Goal: Information Seeking & Learning: Learn about a topic

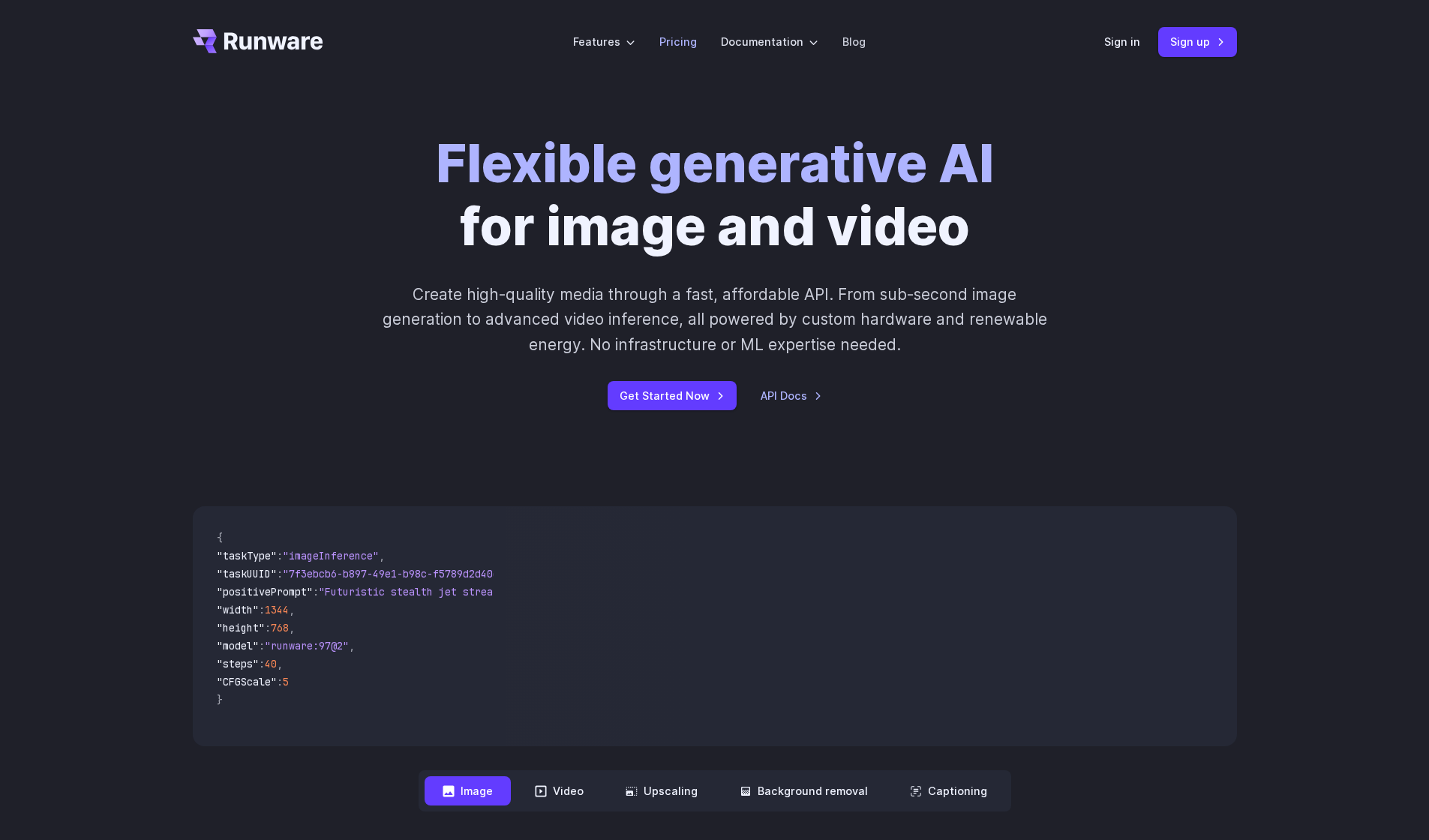
click at [680, 43] on link "Pricing" at bounding box center [679, 42] width 38 height 17
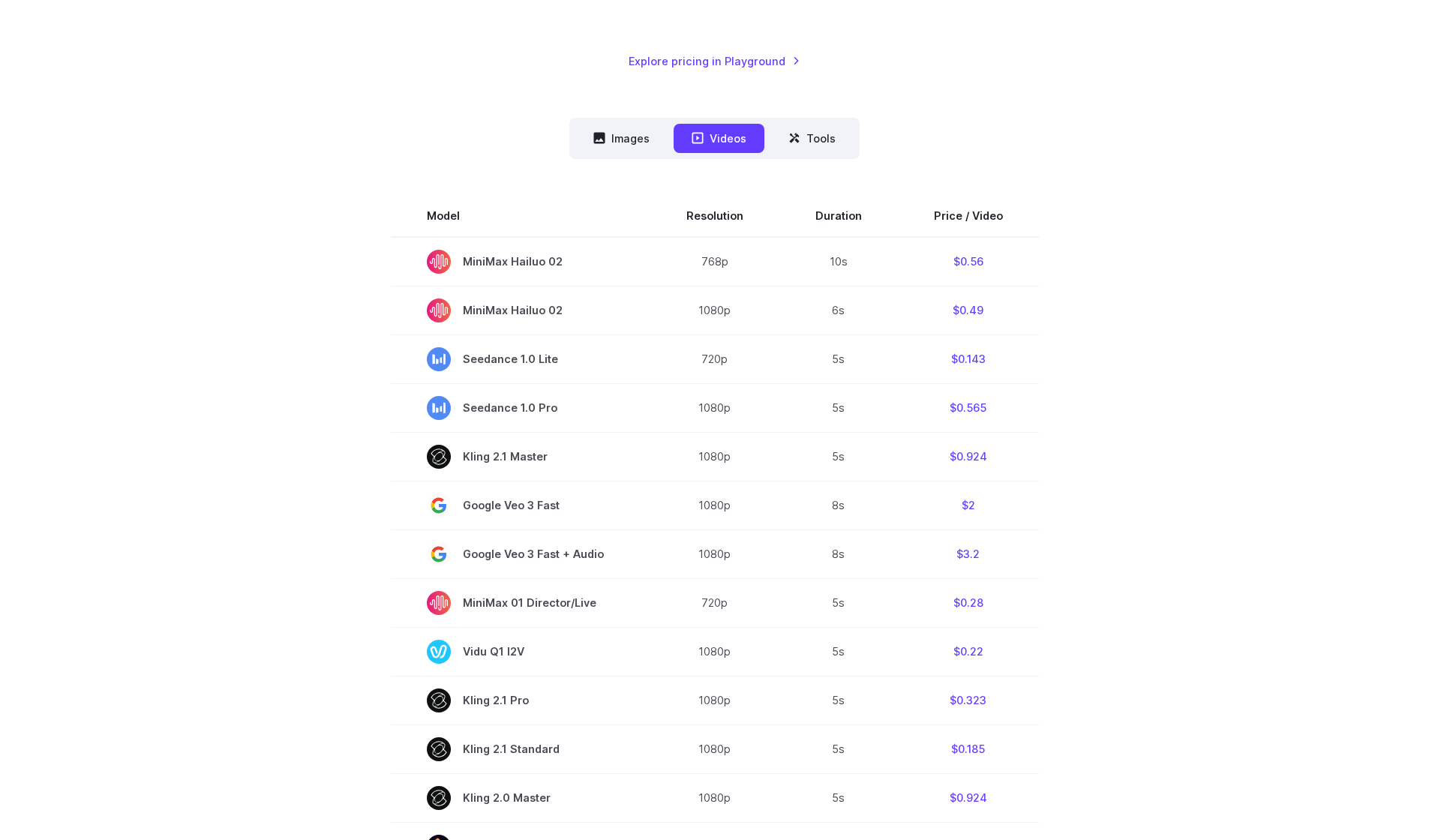
scroll to position [307, 0]
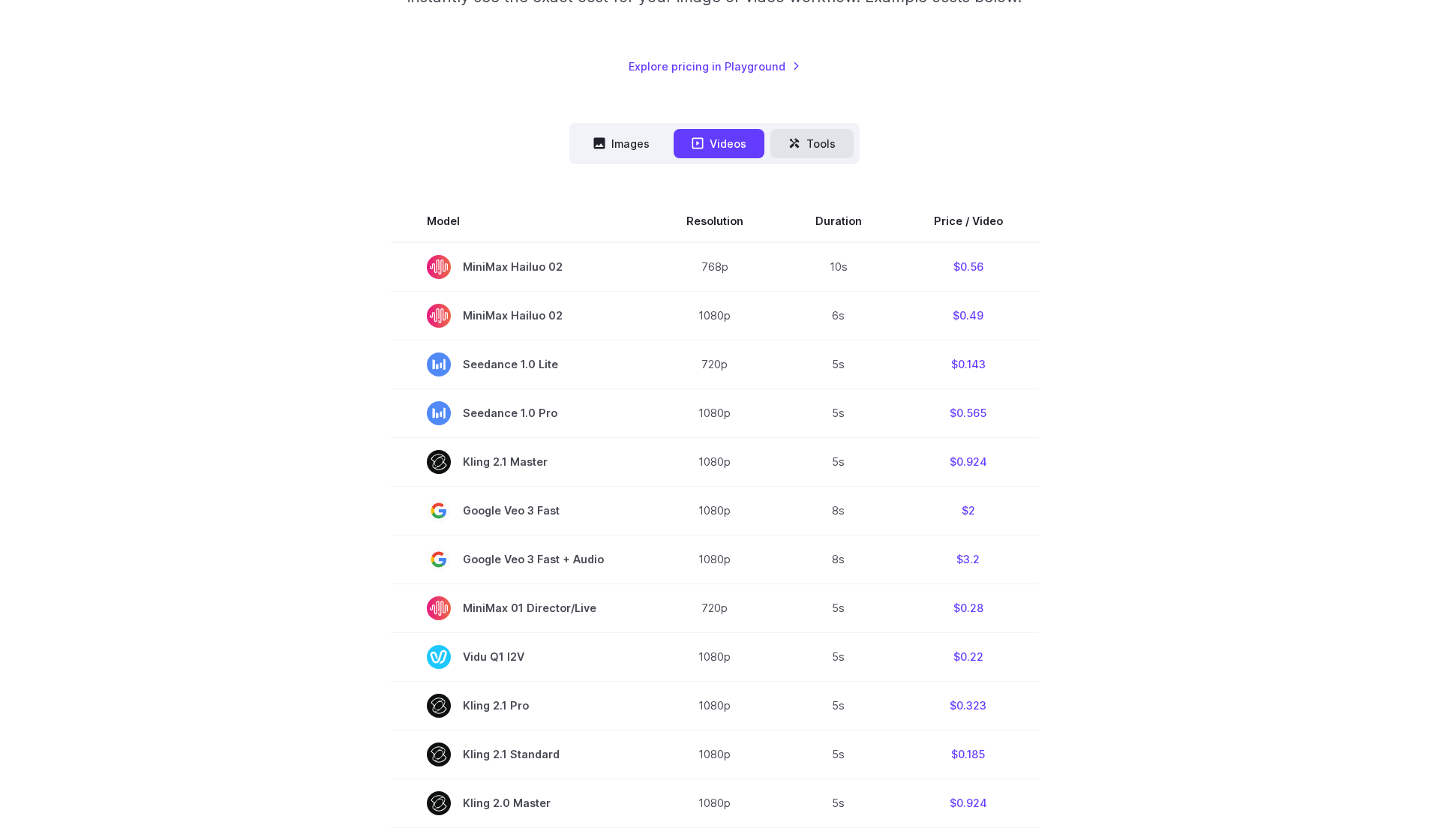
click at [837, 147] on button "Tools" at bounding box center [812, 143] width 83 height 29
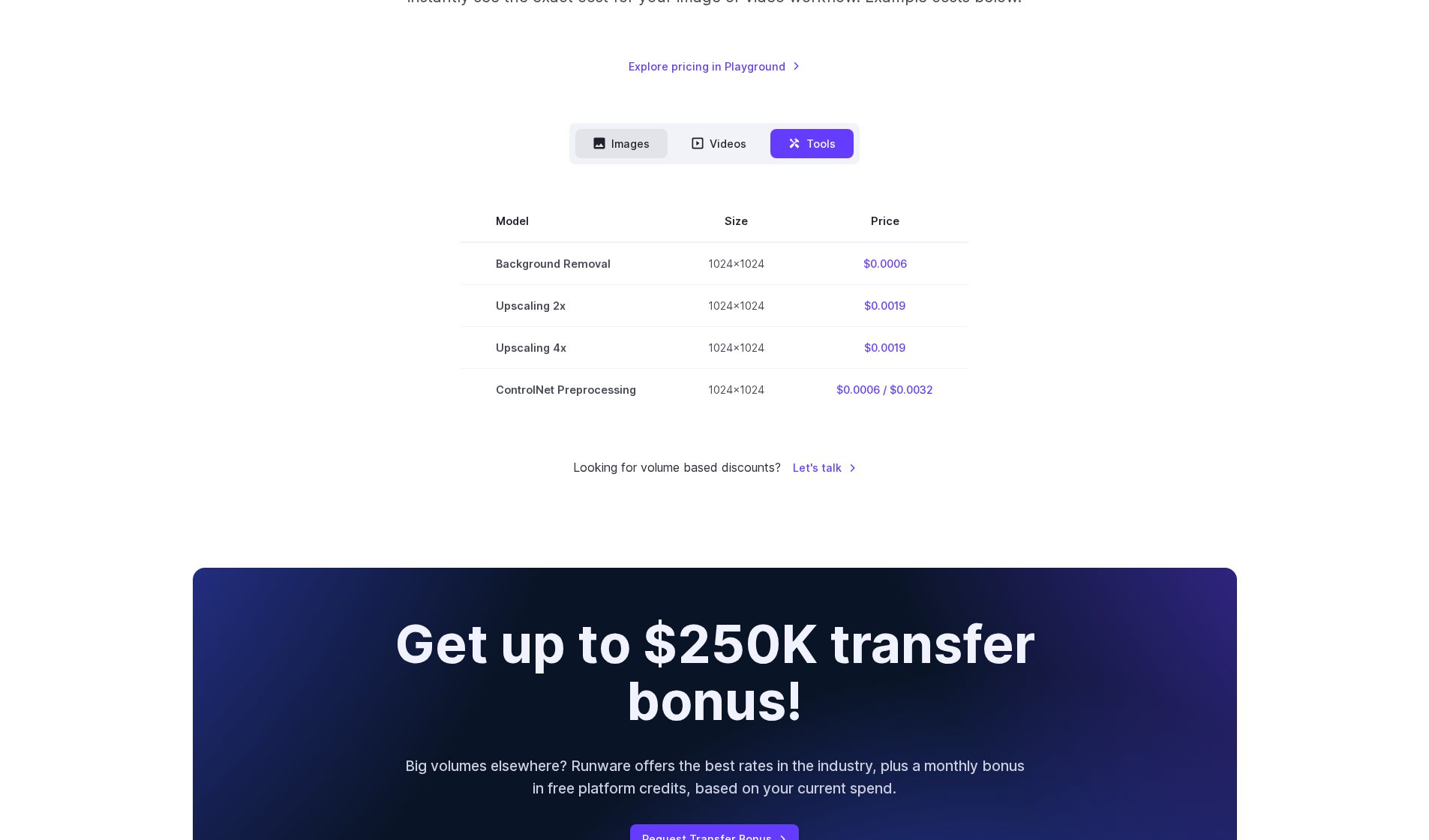
click at [631, 142] on button "Images" at bounding box center [622, 143] width 93 height 29
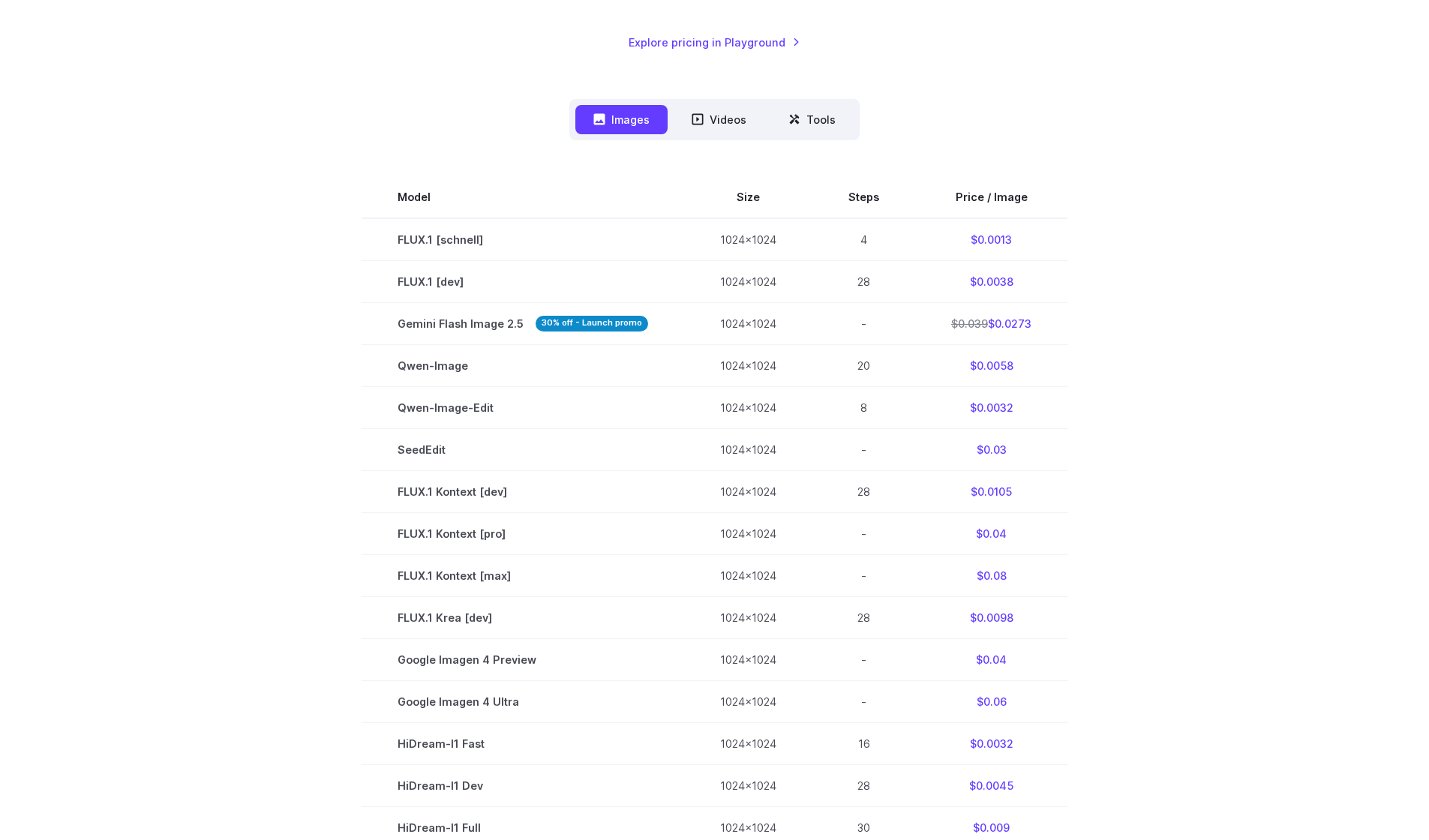
scroll to position [321, 0]
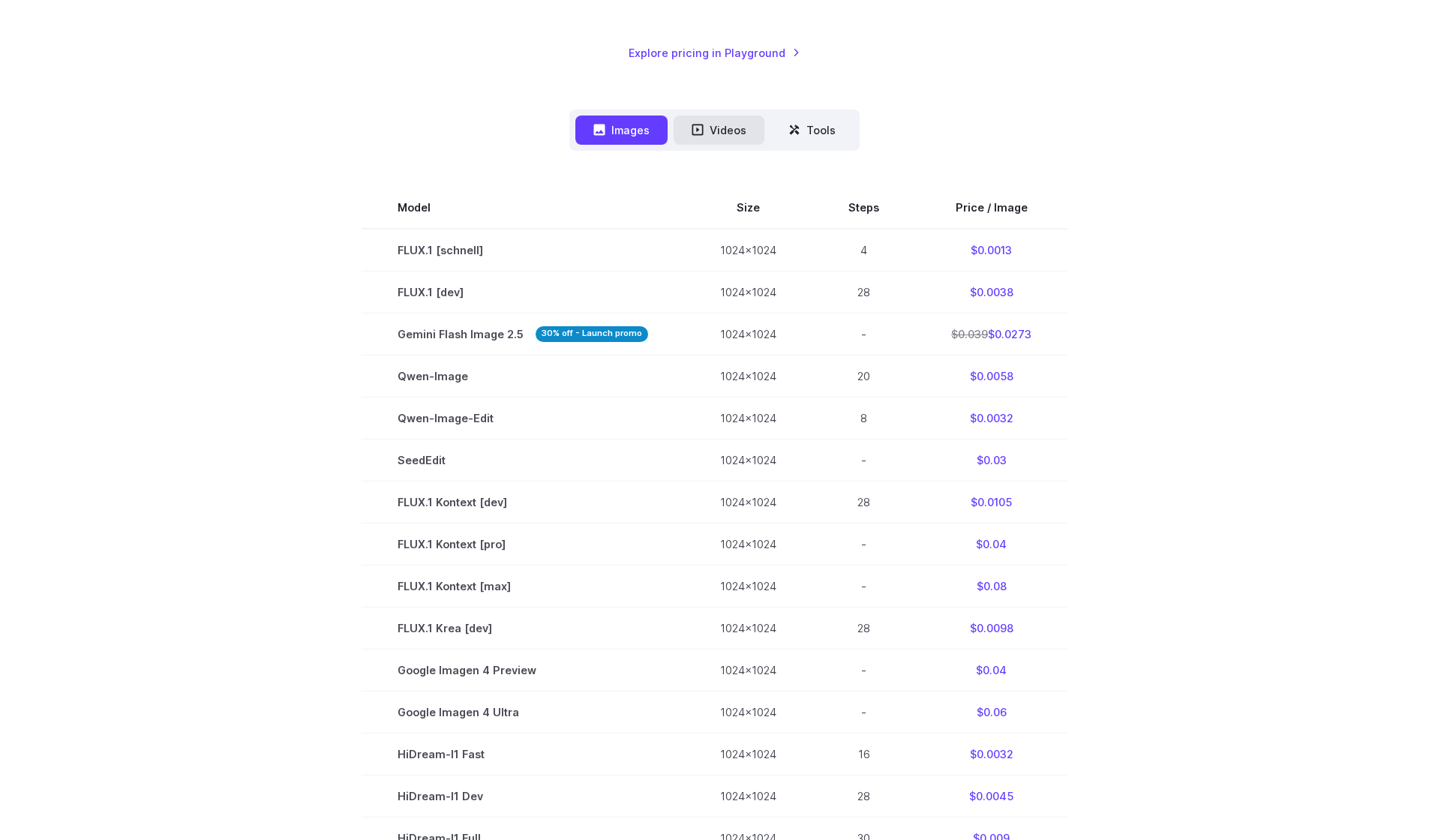
click at [703, 140] on button "Videos" at bounding box center [719, 130] width 91 height 29
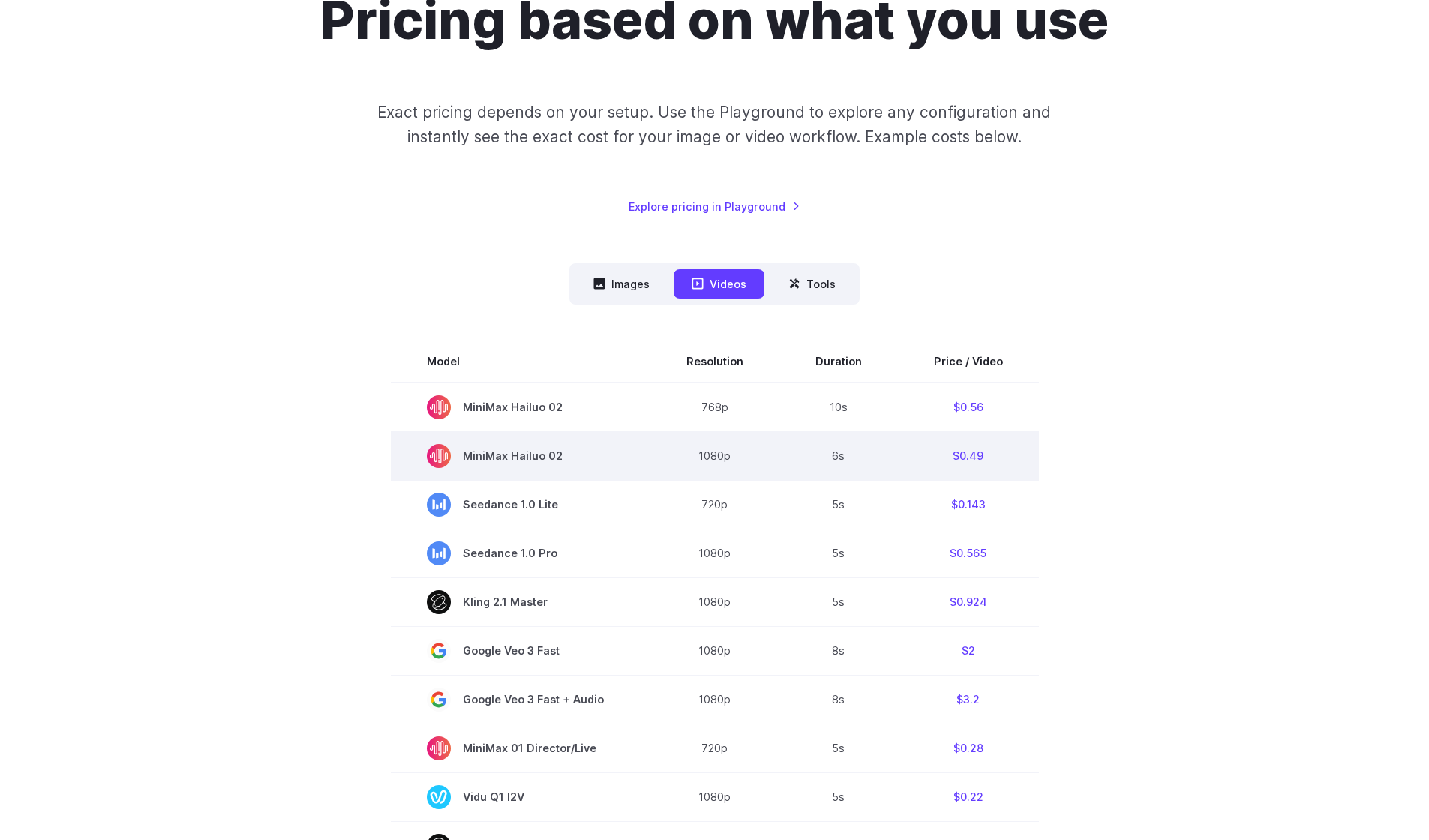
scroll to position [60, 0]
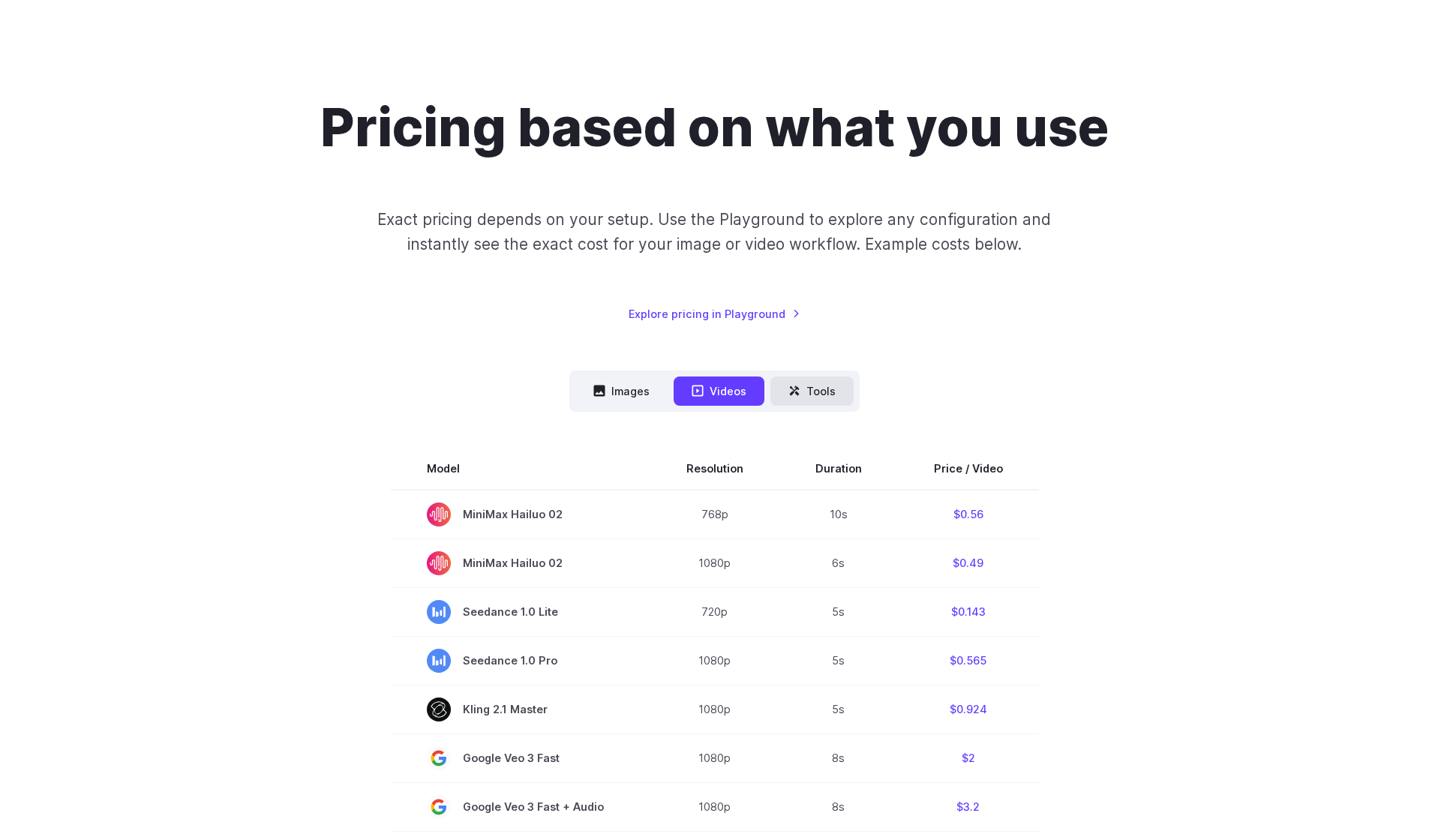
click at [841, 386] on button "Tools" at bounding box center [812, 391] width 83 height 29
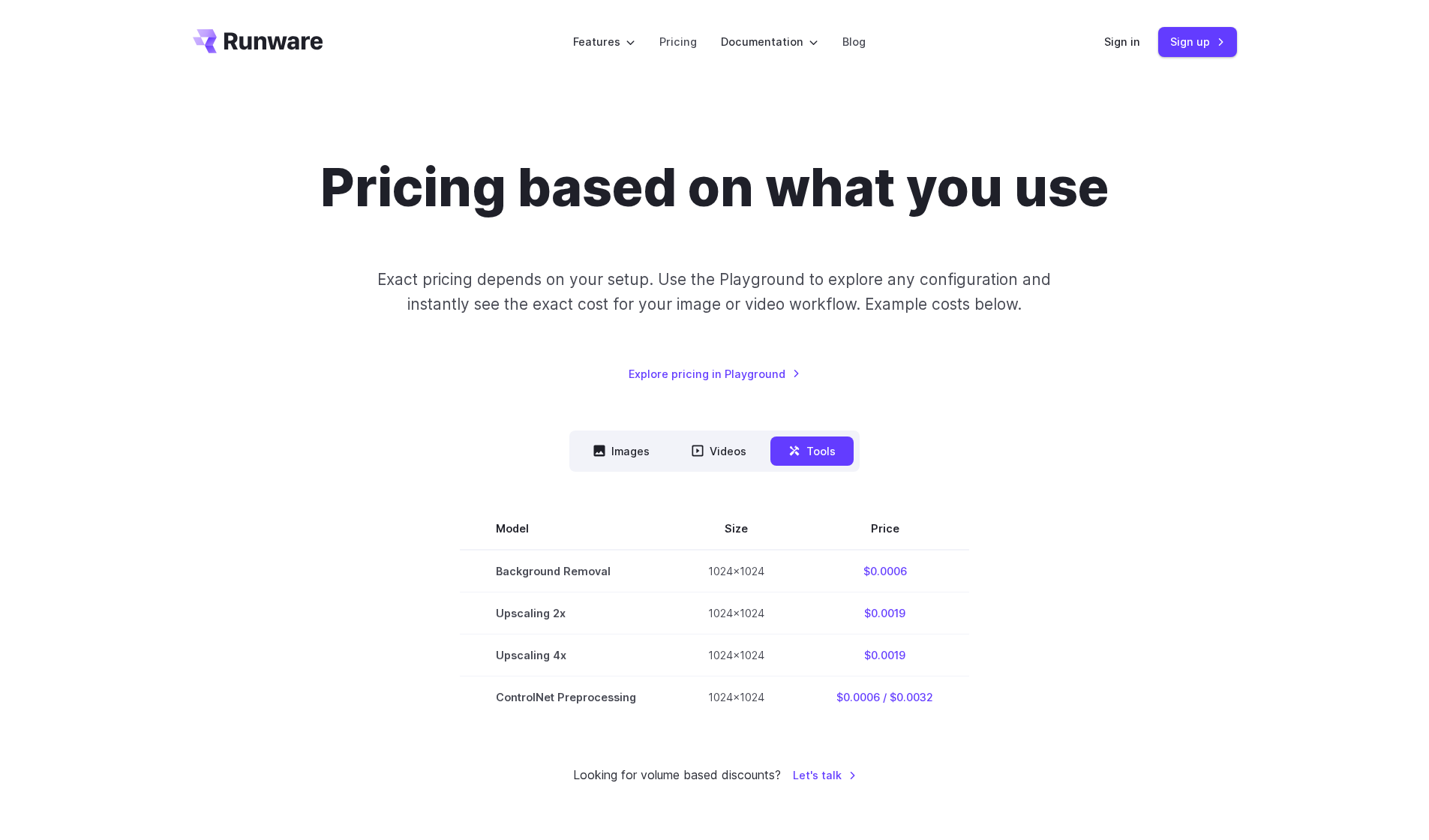
scroll to position [0, 0]
click at [860, 45] on link "Blog" at bounding box center [854, 42] width 24 height 17
